Goal: Task Accomplishment & Management: Manage account settings

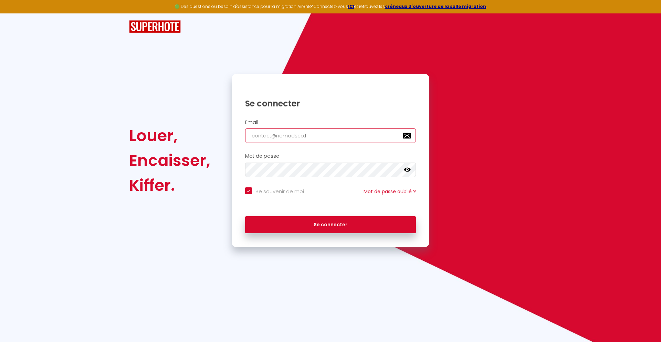
type input "[EMAIL_ADDRESS][DOMAIN_NAME]"
checkbox input "true"
type input "[EMAIL_ADDRESS][DOMAIN_NAME]"
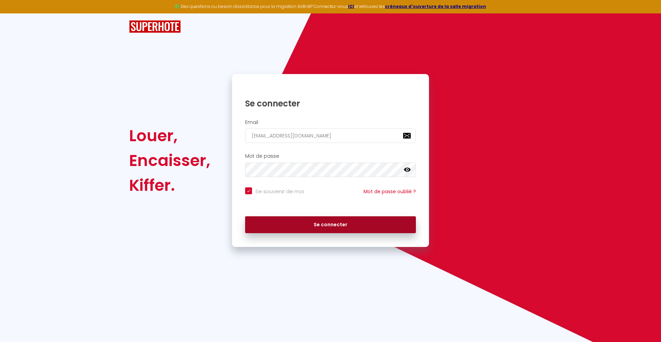
click at [331, 225] on button "Se connecter" at bounding box center [330, 224] width 171 height 17
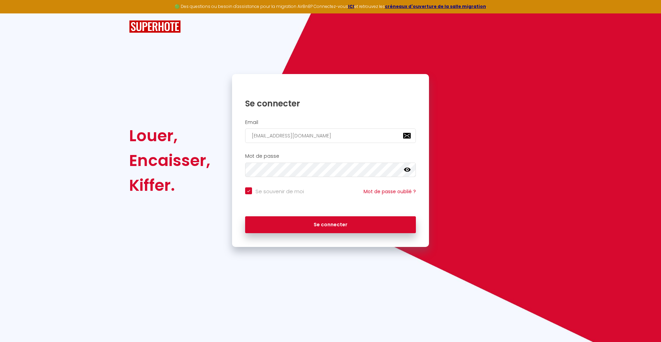
checkbox input "true"
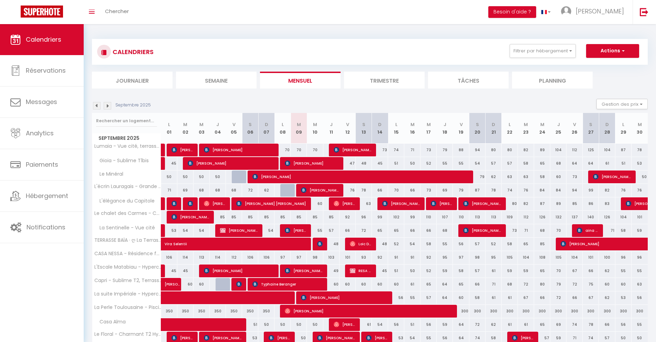
click at [132, 80] on li "Journalier" at bounding box center [132, 80] width 81 height 17
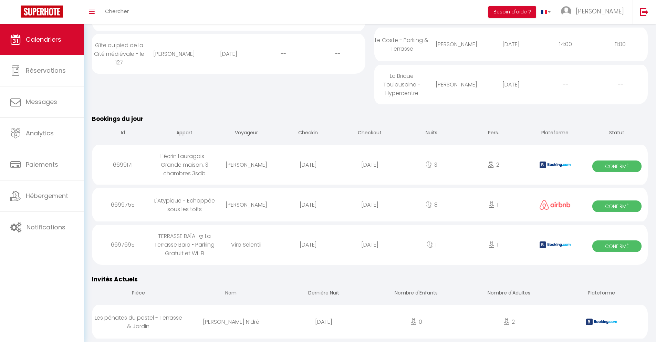
scroll to position [505, 0]
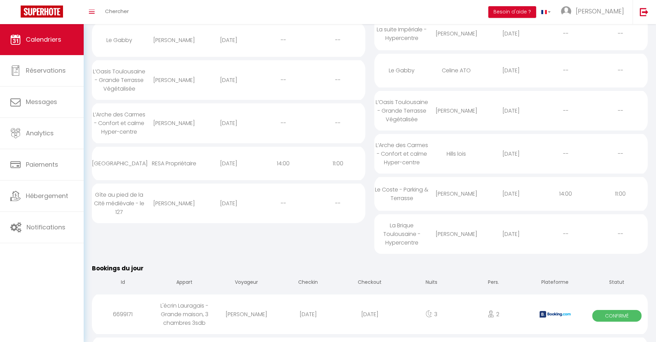
click at [370, 320] on div "[DATE]" at bounding box center [370, 314] width 62 height 22
select select "0"
select select "1"
select select
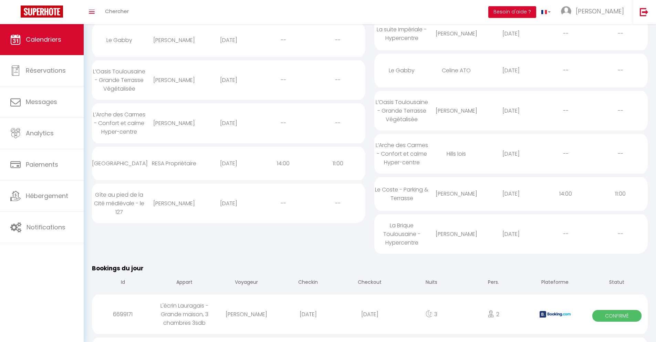
select select
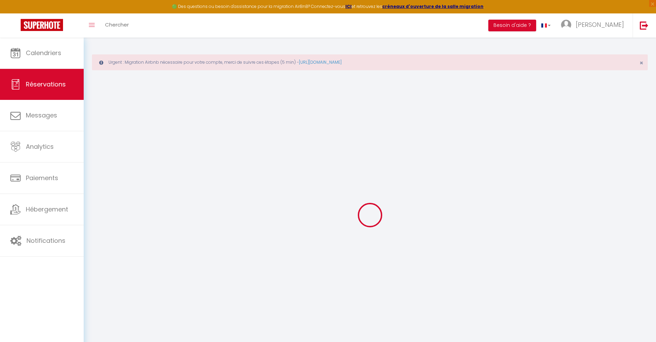
select select
checkbox input "false"
select select
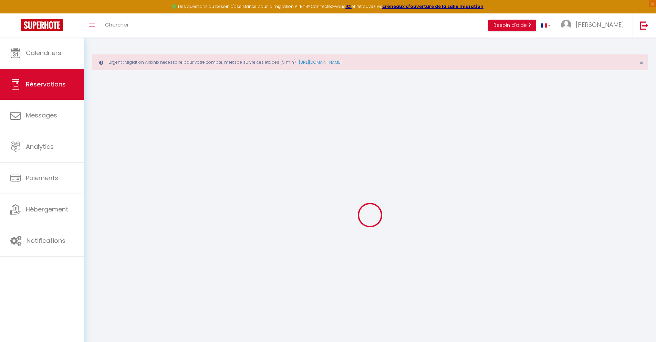
checkbox input "false"
type textarea "** THIS RESERVATION HAS BEEN PRE-PAID ** BOOKING NOTE : Payment charge is EUR 3…"
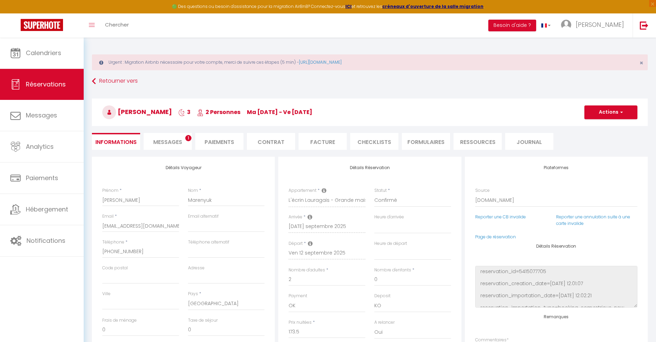
type input "72"
type input "7.95"
select select
checkbox input "false"
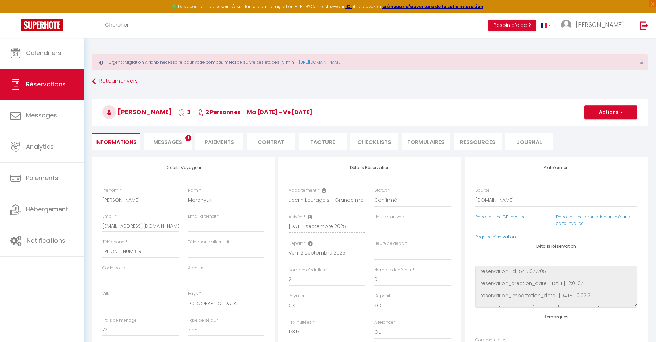
select select
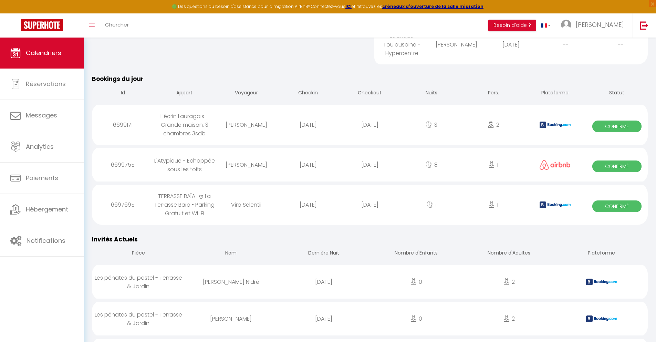
scroll to position [584, 0]
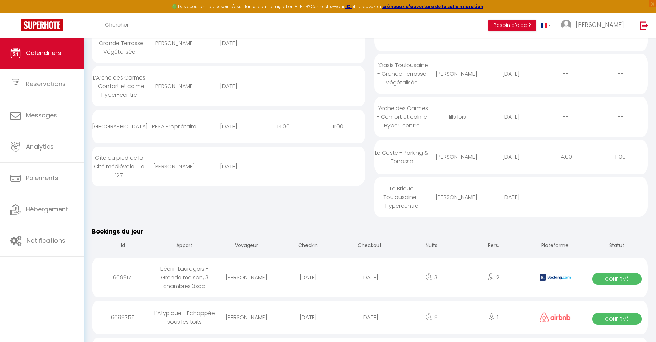
click at [370, 323] on div "[DATE]" at bounding box center [370, 317] width 62 height 22
select select "0"
select select "1"
select select
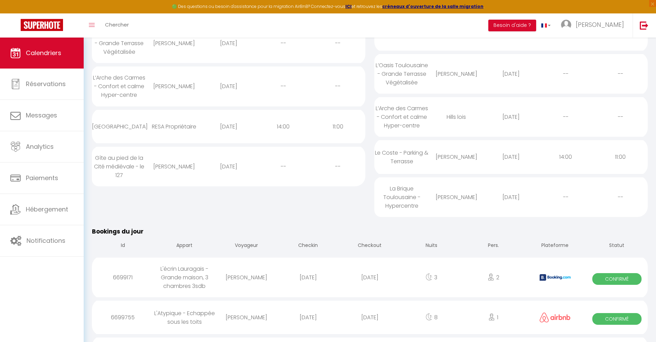
select select
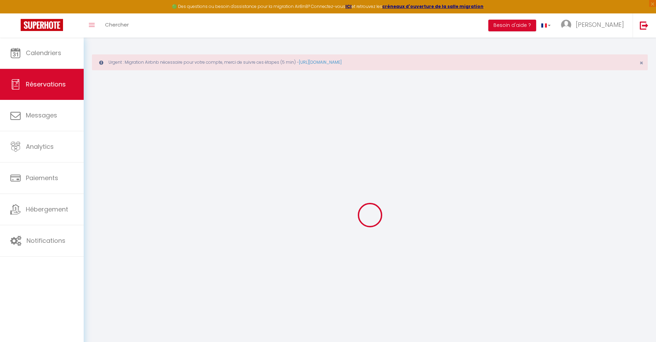
type input "[PERSON_NAME] [PERSON_NAME]"
type input "Brozzetti"
type input "[EMAIL_ADDRESS][DOMAIN_NAME]"
type input "[PHONE_NUMBER]"
select select
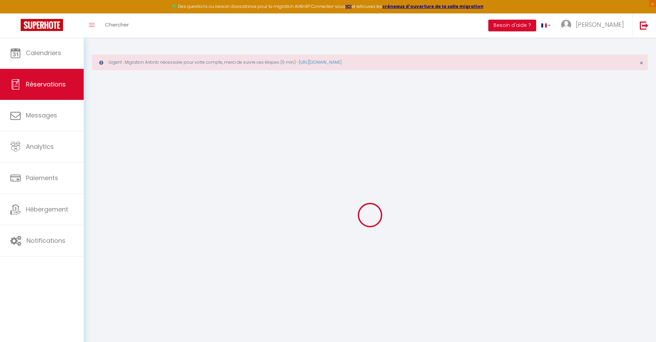
type input "85.34"
select select "56215"
select select "1"
select select
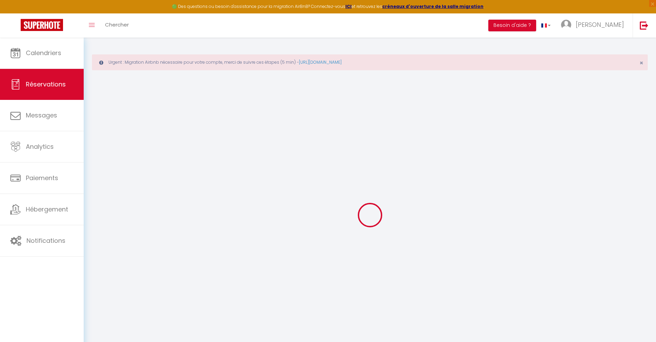
type input "1"
select select "12"
select select
type input "536"
checkbox input "false"
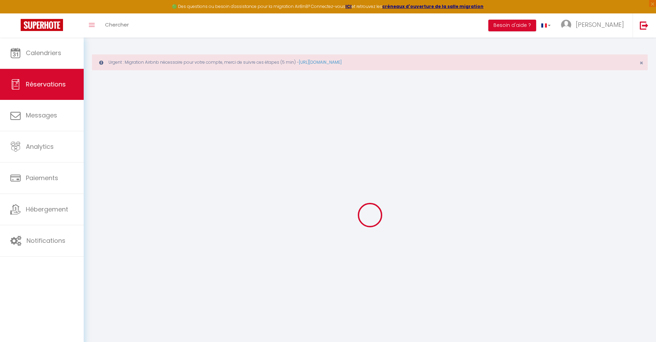
type input "101.84"
select select "1"
type input "0"
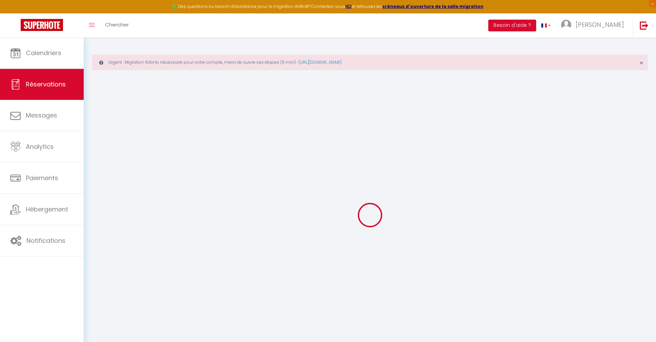
select select
select select "15"
checkbox input "false"
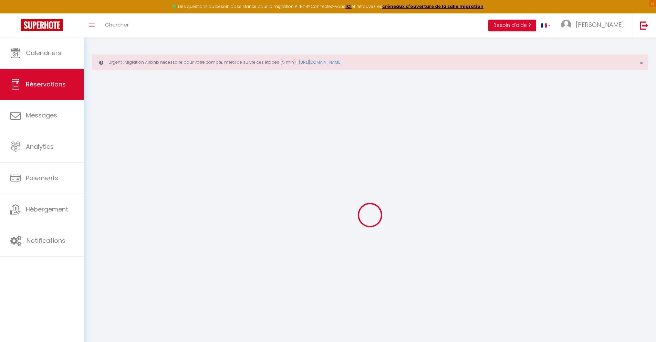
select select
checkbox input "false"
select select
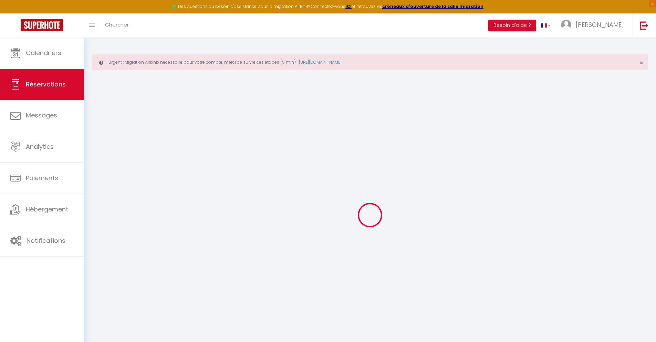
select select
checkbox input "false"
select select
type input "40"
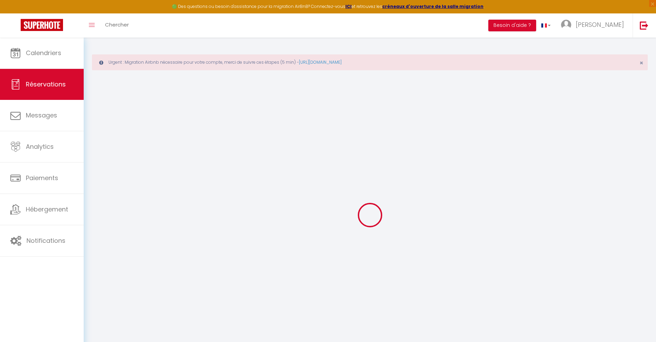
type input "31.26"
select select
checkbox input "false"
select select
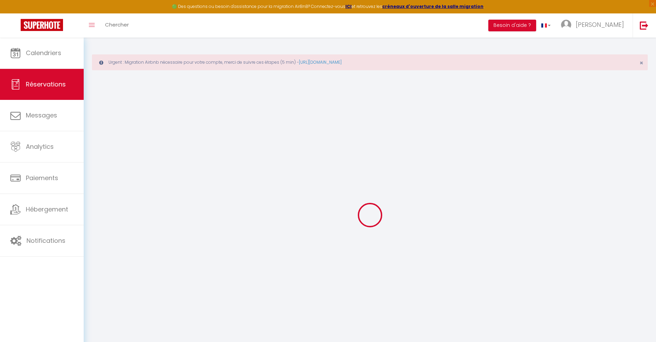
checkbox input "false"
select select
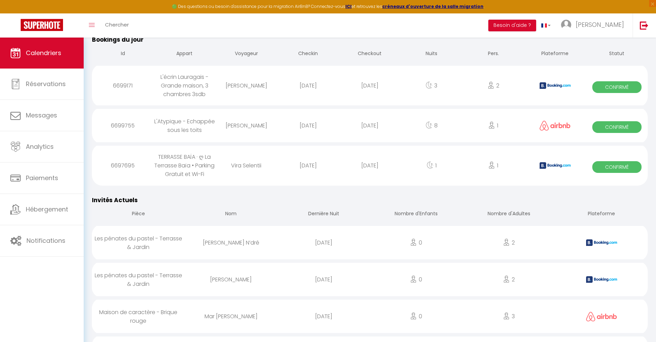
scroll to position [626, 0]
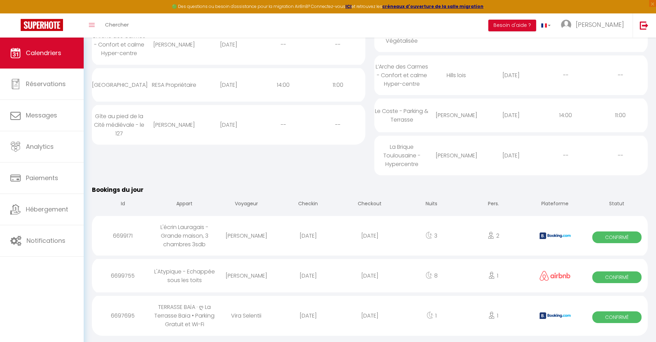
click at [370, 321] on div "[DATE]" at bounding box center [370, 315] width 62 height 22
select select "0"
select select "1"
select select
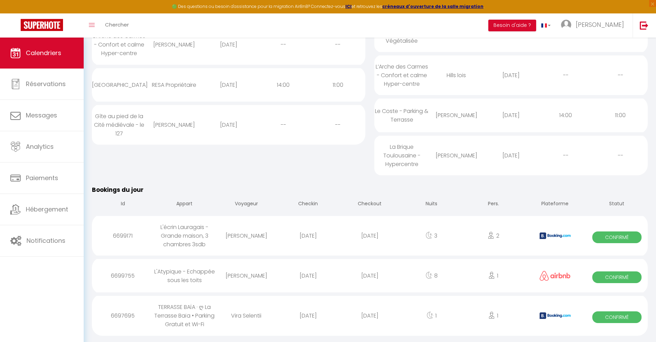
select select
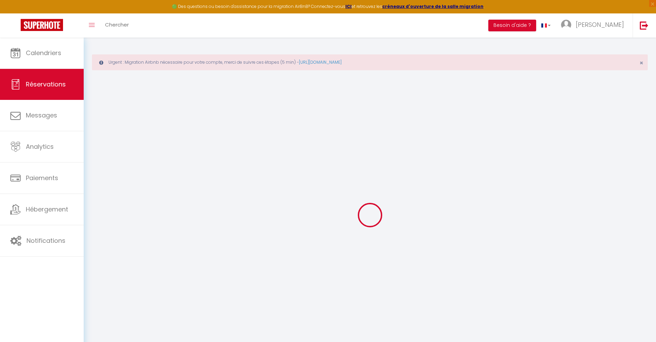
select select
checkbox input "false"
select select
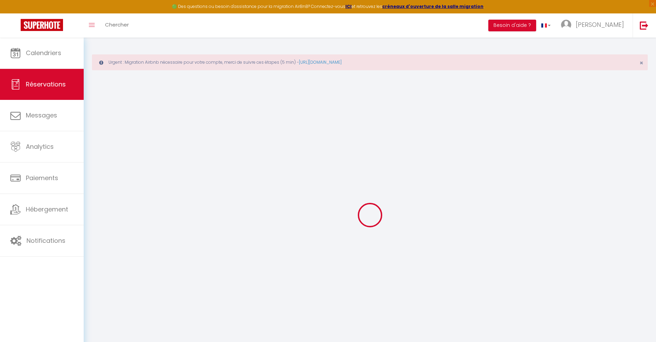
checkbox input "false"
select select
checkbox input "false"
type textarea "** THIS RESERVATION HAS BEEN PRE-PAID ** BOOKING NOTE : Payment charge is EUR 1…"
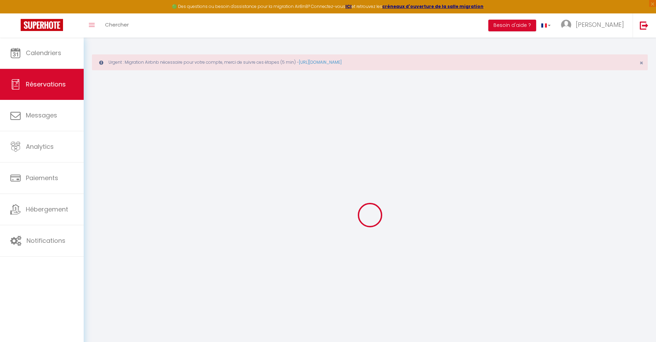
type input "40"
type input "3.12"
select select
checkbox input "false"
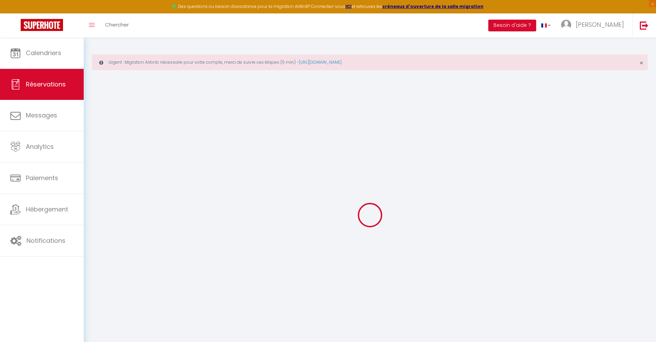
select select
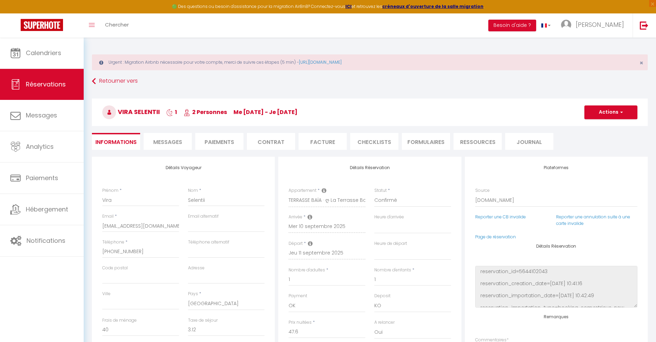
scroll to position [38, 0]
